Goal: Find specific page/section: Find specific page/section

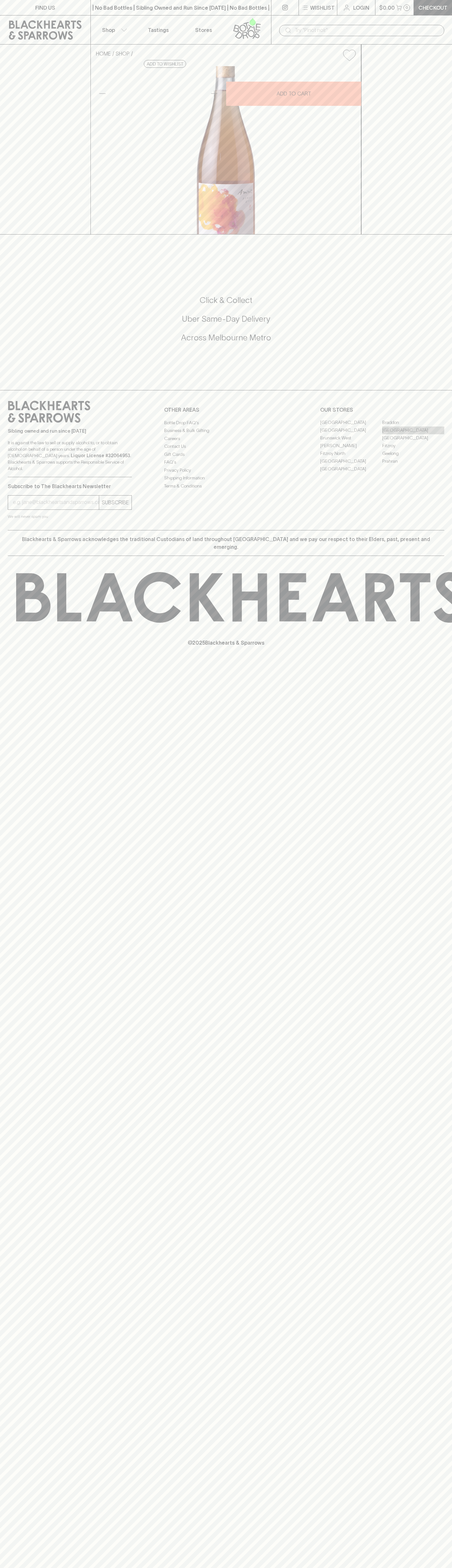
click at [413, 434] on link "[GEOGRAPHIC_DATA]" at bounding box center [413, 430] width 62 height 8
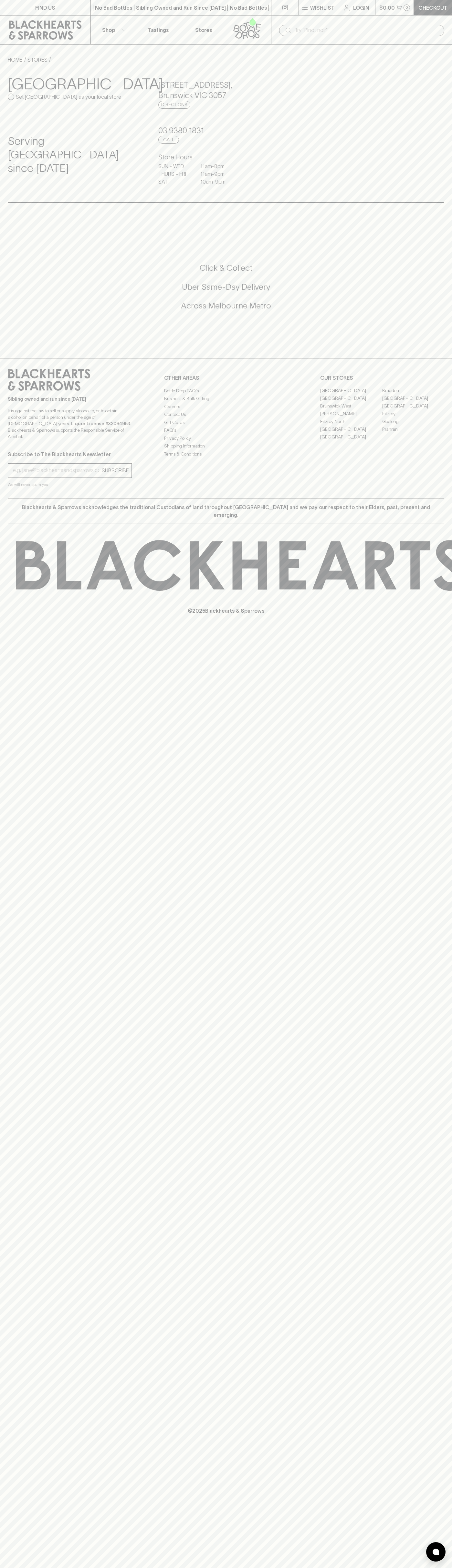
click at [207, 27] on p "Stores" at bounding box center [203, 30] width 17 height 8
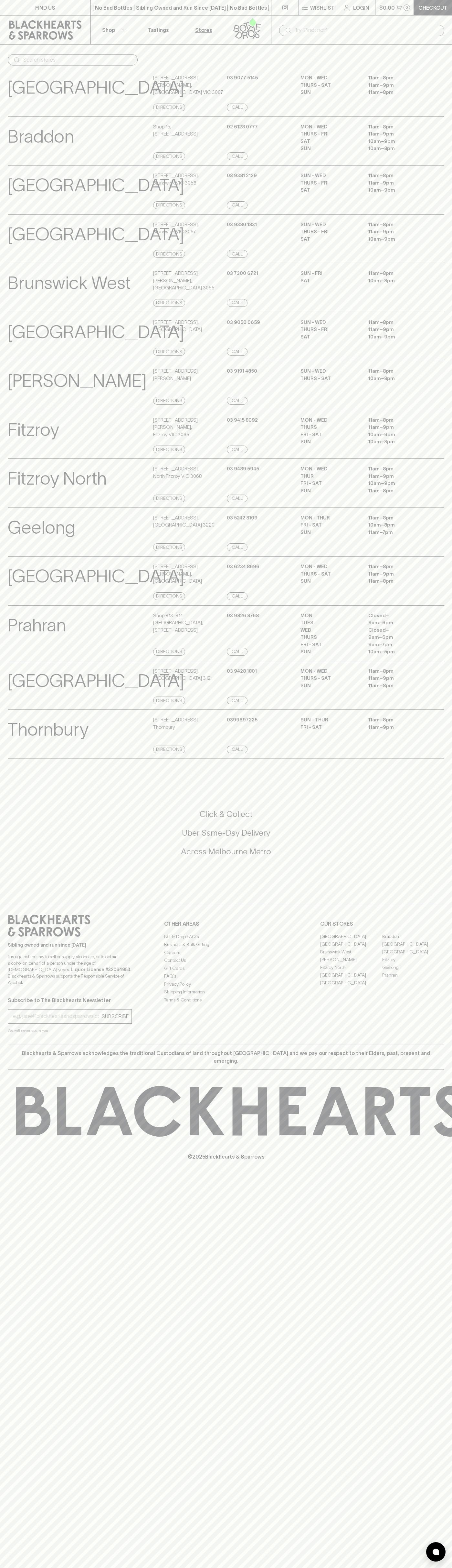
click at [21, 1567] on html "FIND US | No Bad Bottles | Sibling Owned and Run Since 2006 | No Bad Bottles | …" at bounding box center [226, 784] width 452 height 1568
click at [23, 1472] on div "FIND US | No Bad Bottles | Sibling Owned and Run Since 2006 | No Bad Bottles | …" at bounding box center [226, 784] width 452 height 1568
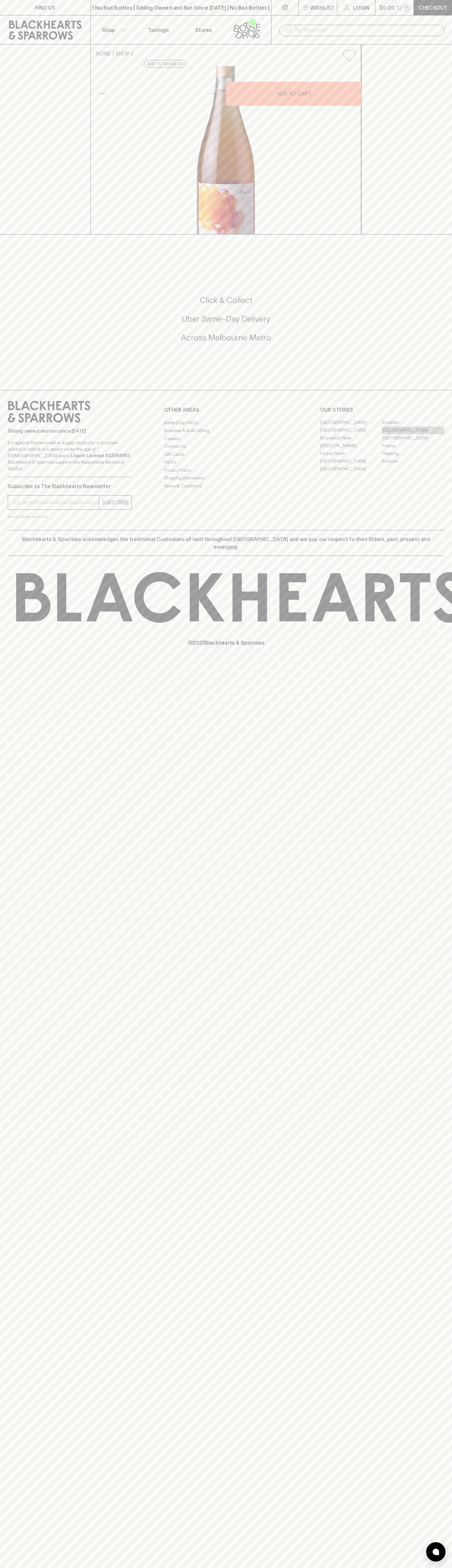
click at [413, 434] on link "[GEOGRAPHIC_DATA]" at bounding box center [413, 430] width 62 height 8
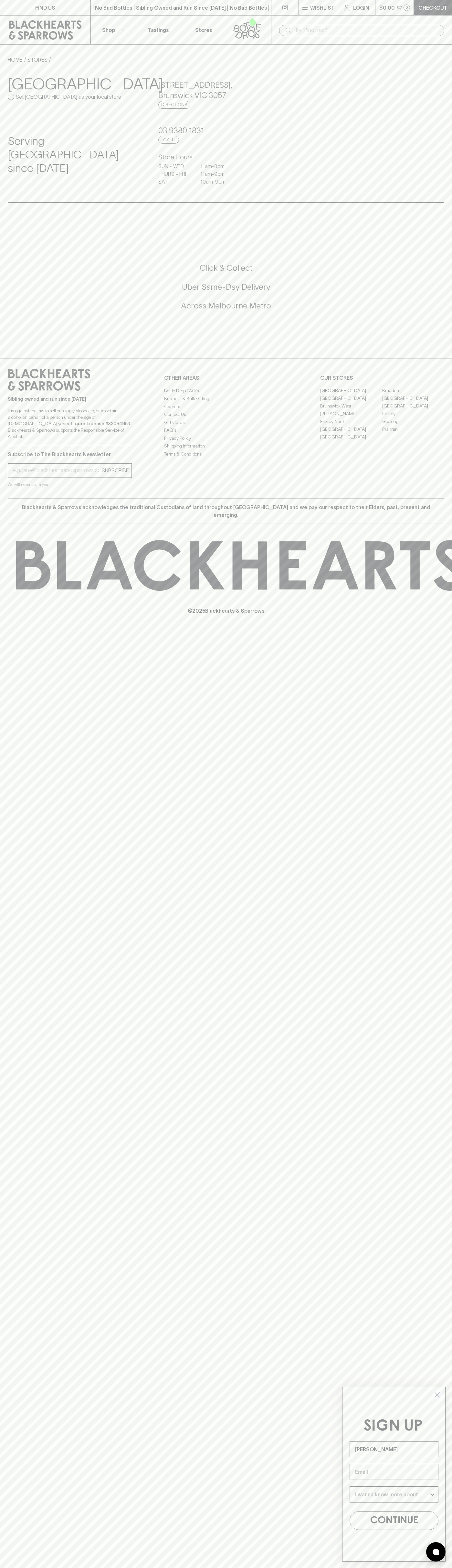
type input "John Smith"
